Goal: Find specific page/section: Find specific page/section

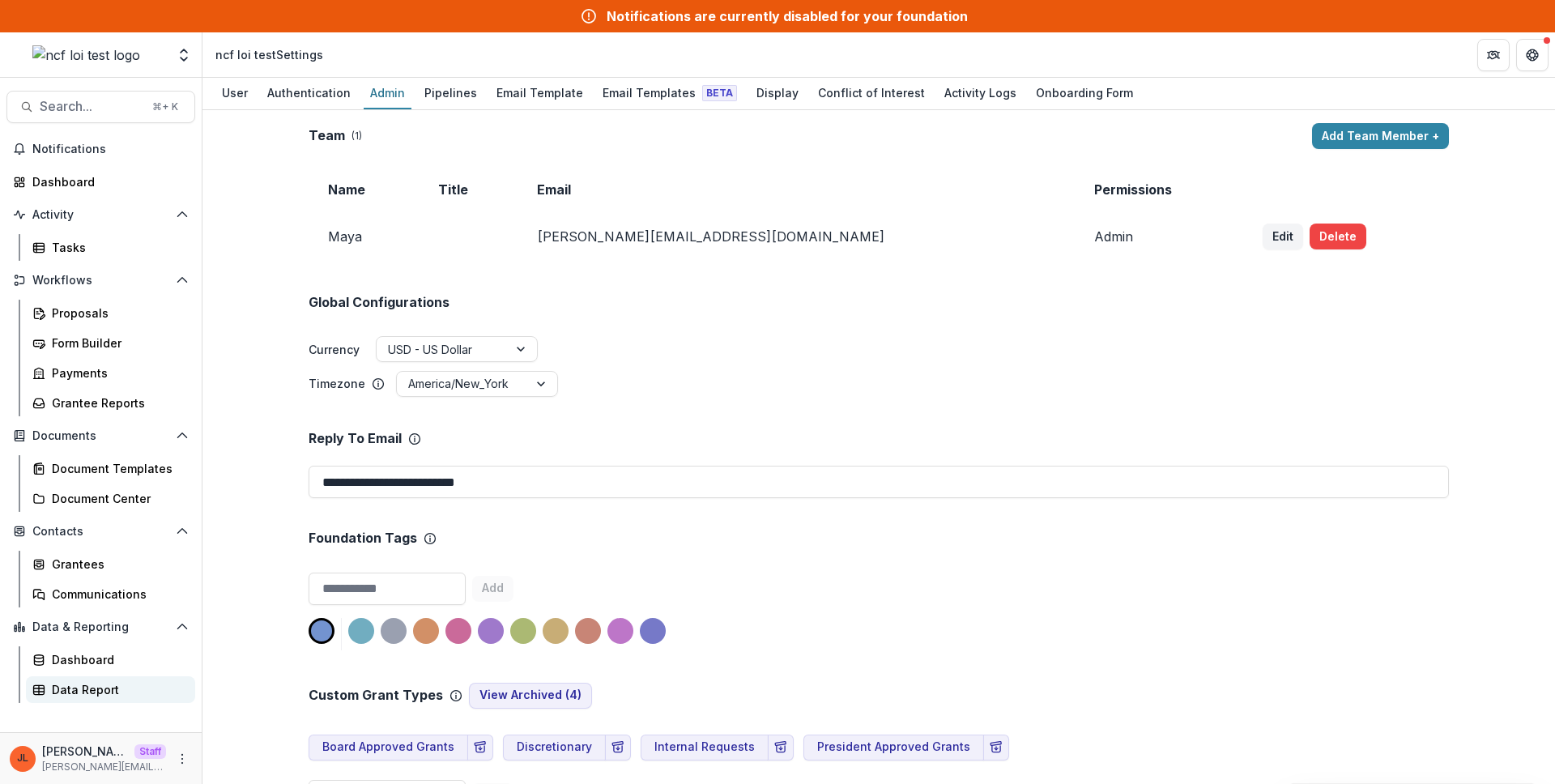
click at [105, 699] on link "Data Report" at bounding box center [110, 689] width 169 height 27
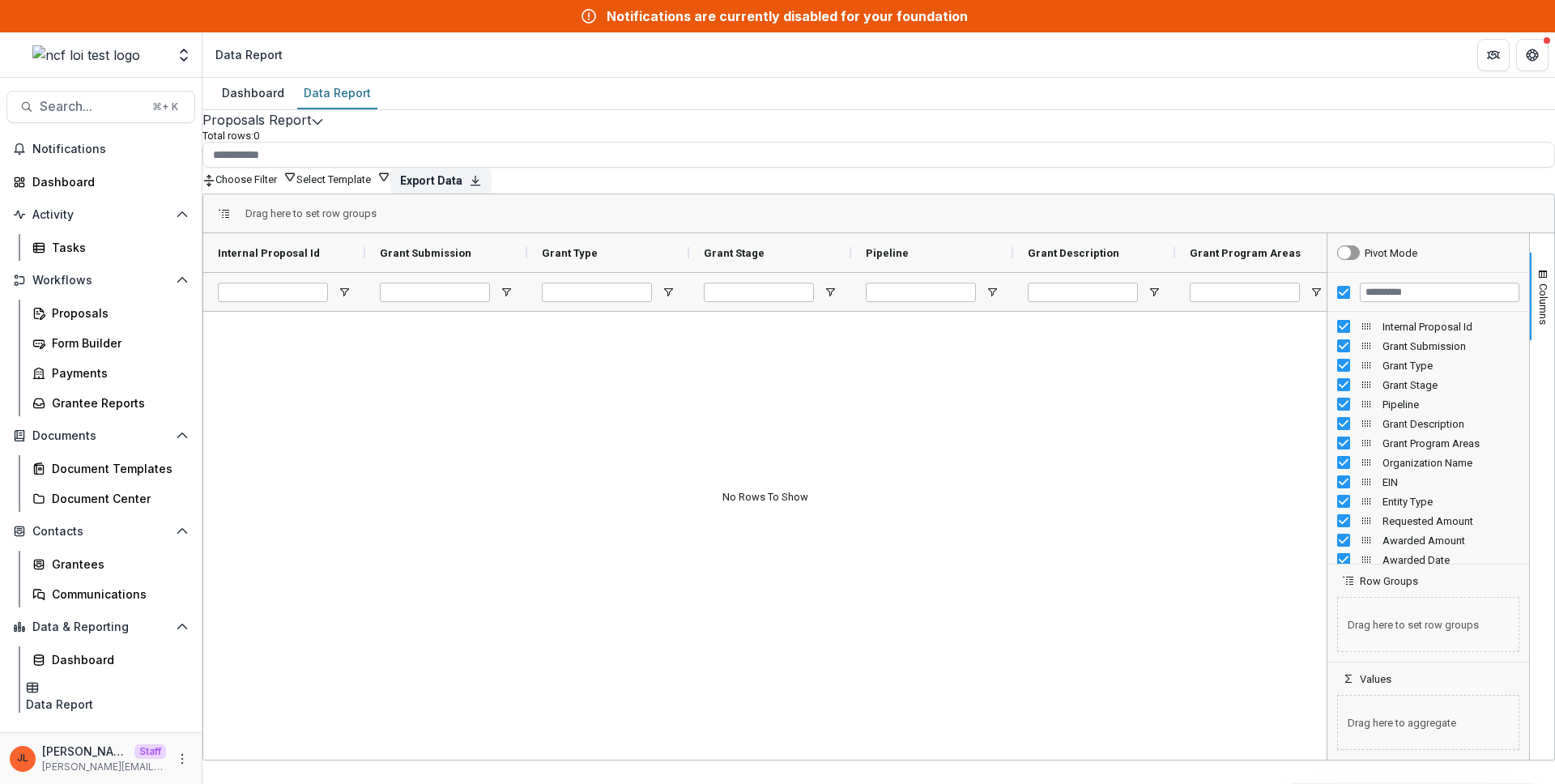
click at [324, 130] on button "Edit selected report" at bounding box center [317, 119] width 13 height 20
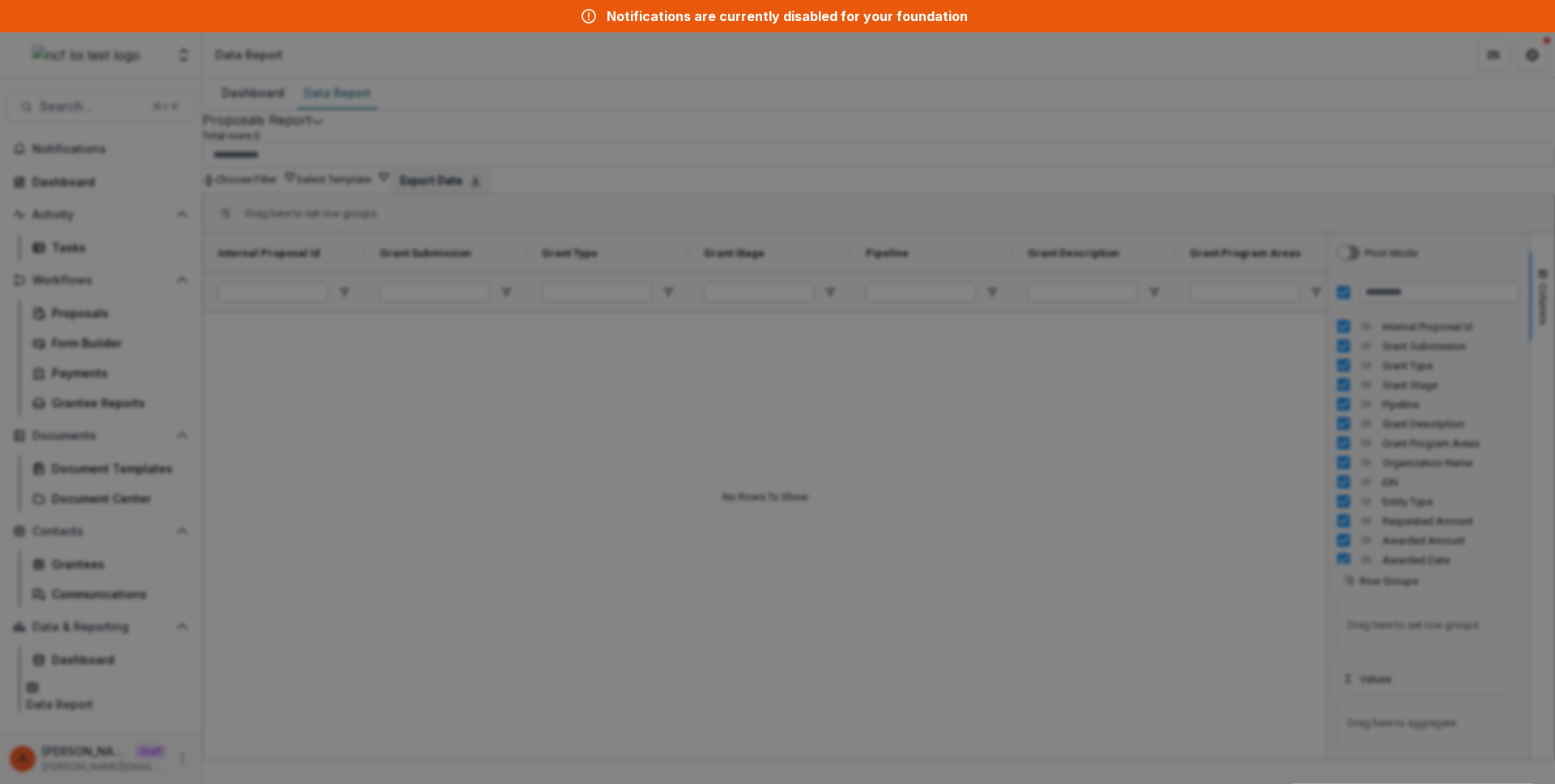
click at [287, 511] on div "NON-TIMEFRAME Reports Payments Report Proposals Report Reporting Data Review Re…" at bounding box center [778, 392] width 1555 height 784
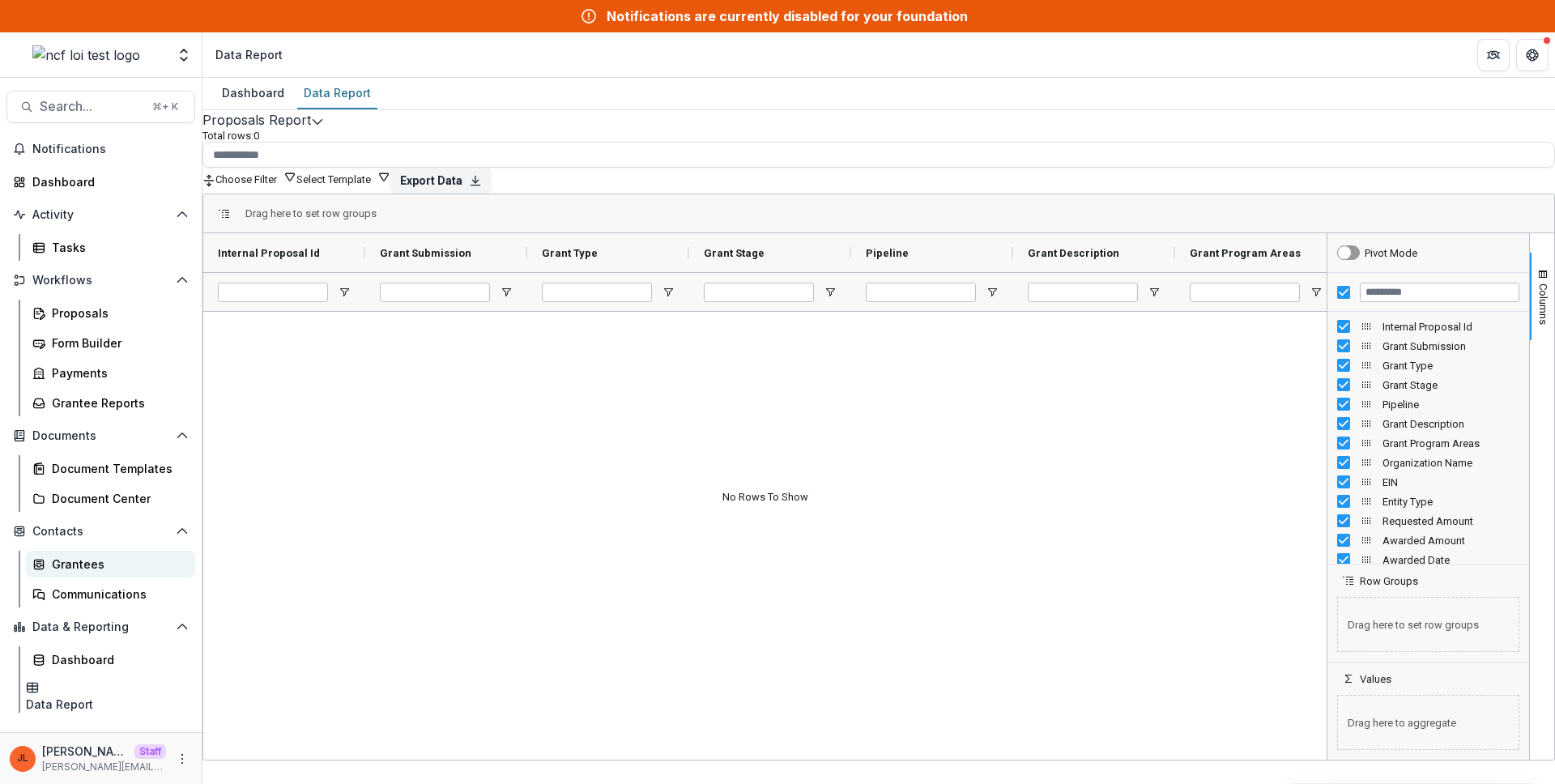
click at [80, 570] on div "Grantees" at bounding box center [118, 564] width 131 height 17
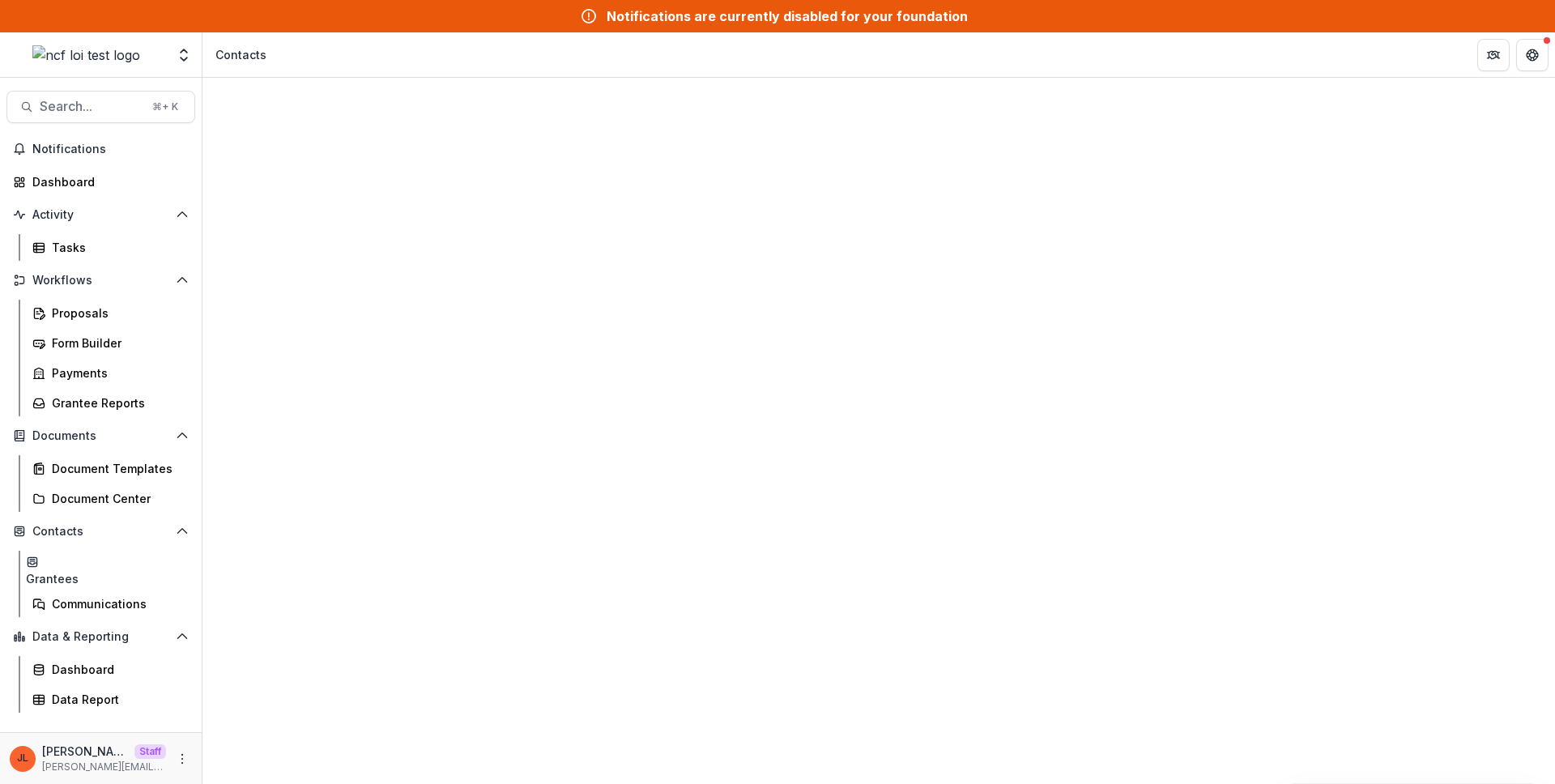
click at [310, 269] on input at bounding box center [309, 278] width 130 height 20
type input "****"
click at [516, 115] on div "Contacts" at bounding box center [878, 763] width 1352 height 1372
